Goal: Information Seeking & Learning: Find specific fact

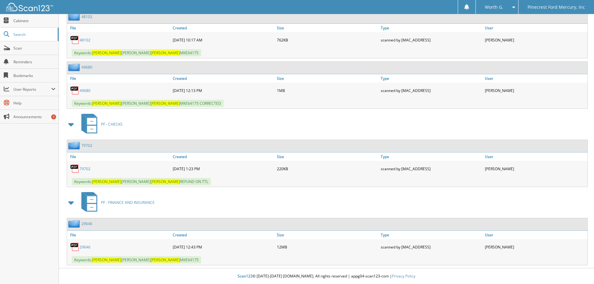
drag, startPoint x: 338, startPoint y: 104, endPoint x: 440, endPoint y: 8, distance: 140.0
click at [343, 104] on div "Keywords: JEFFREY BRENT HAVARD MKE64175 CORRECTED" at bounding box center [327, 103] width 520 height 10
click at [342, 117] on div "PF - CHECKS" at bounding box center [326, 124] width 522 height 25
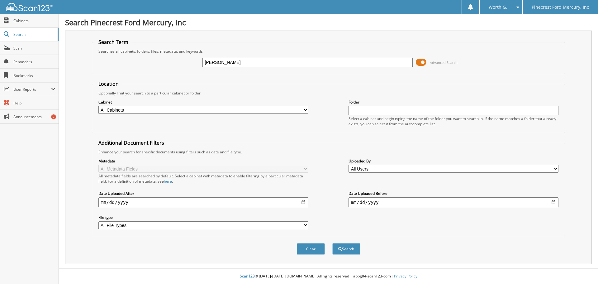
type input "[PERSON_NAME]"
click at [333, 243] on button "Search" at bounding box center [347, 249] width 28 height 12
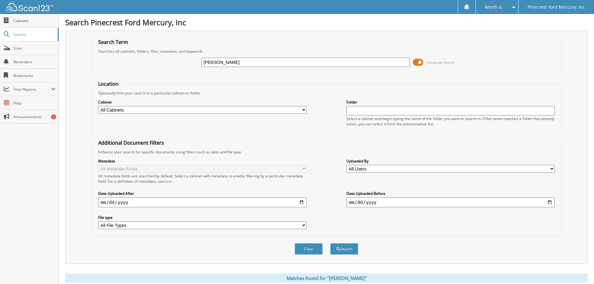
click at [371, 90] on div "Optionally limit your search to a particular cabinet or folder" at bounding box center [326, 92] width 463 height 5
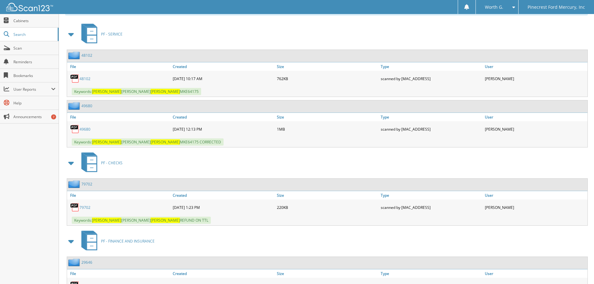
scroll to position [306, 0]
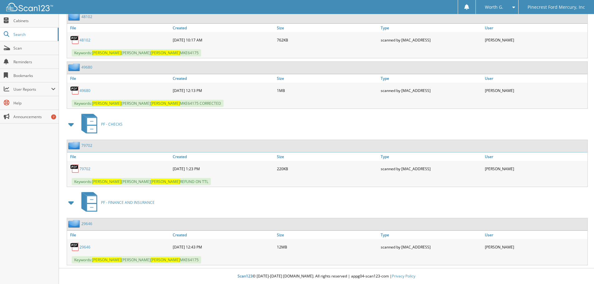
click at [84, 246] on link "29646" at bounding box center [84, 246] width 11 height 5
